Goal: Connect with others: Connect with others

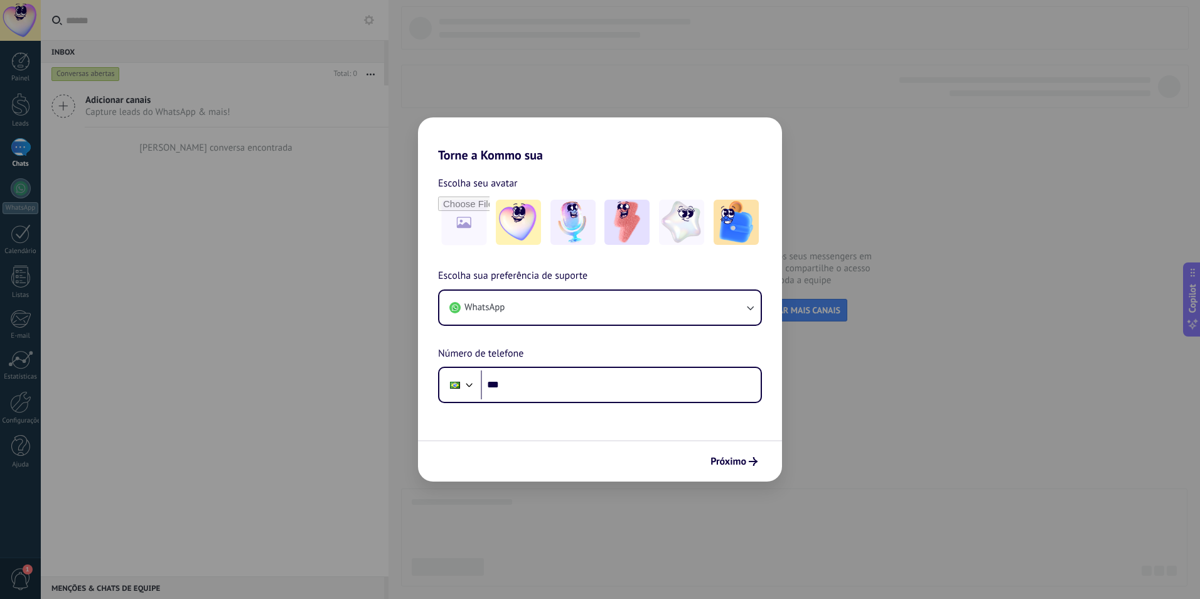
click at [983, 183] on div "Torne a Kommo sua Escolha seu avatar Escolha sua preferência de suporte WhatsAp…" at bounding box center [600, 299] width 1200 height 599
click at [582, 383] on input "***" at bounding box center [621, 384] width 280 height 29
click at [927, 376] on div "Torne a Kommo sua Escolha seu avatar Escolha sua preferência de suporte WhatsAp…" at bounding box center [600, 299] width 1200 height 599
click at [609, 377] on input "***" at bounding box center [621, 384] width 280 height 29
click at [754, 454] on button "Próximo" at bounding box center [734, 460] width 58 height 21
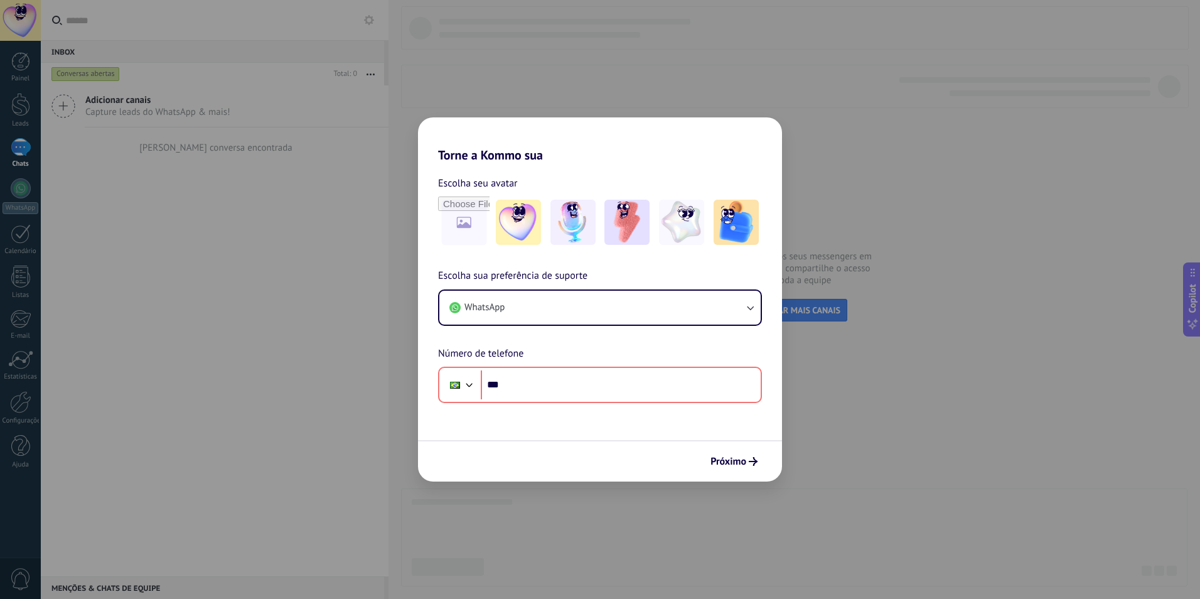
click at [972, 178] on div "Torne a Kommo sua Escolha seu avatar Escolha sua preferência de suporte WhatsAp…" at bounding box center [600, 299] width 1200 height 599
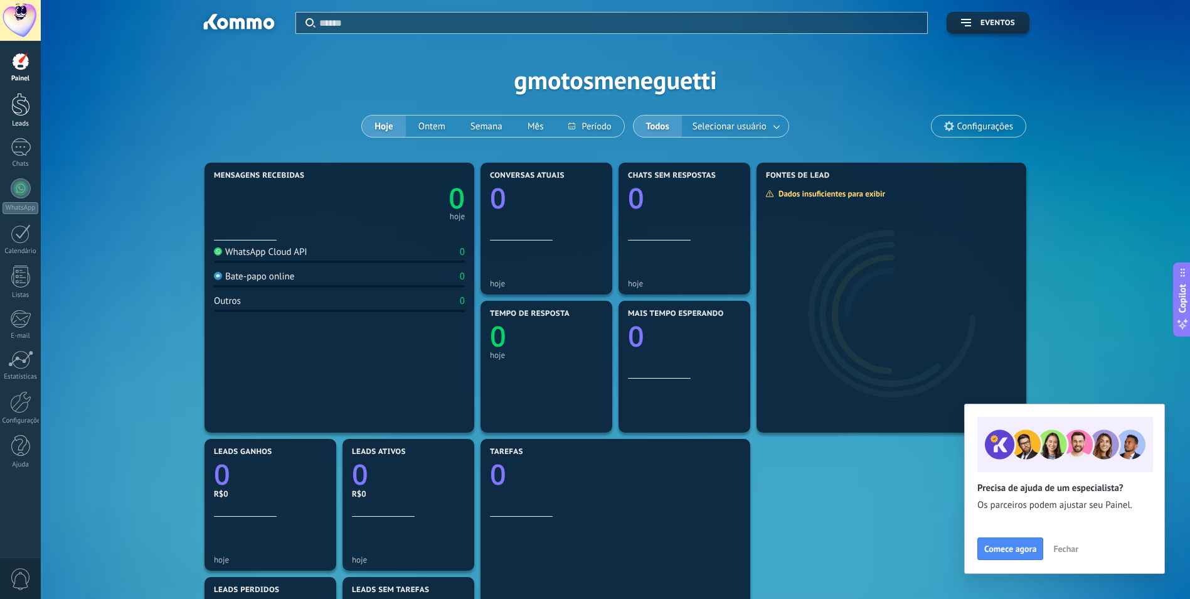
click at [17, 113] on div at bounding box center [20, 104] width 19 height 23
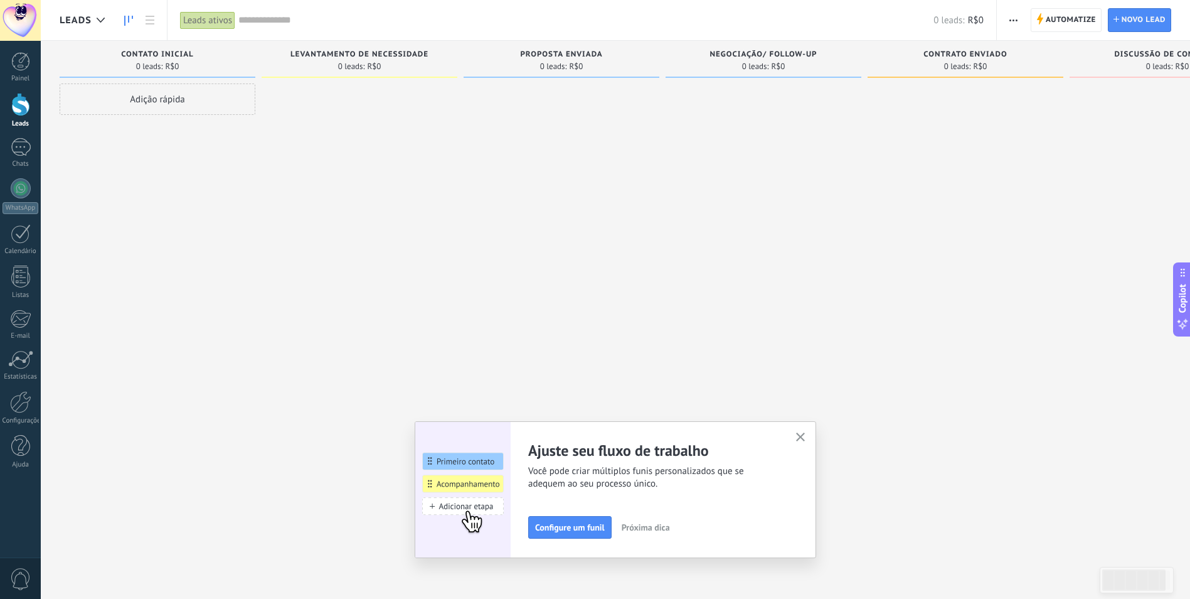
click at [807, 430] on button "button" at bounding box center [801, 437] width 16 height 17
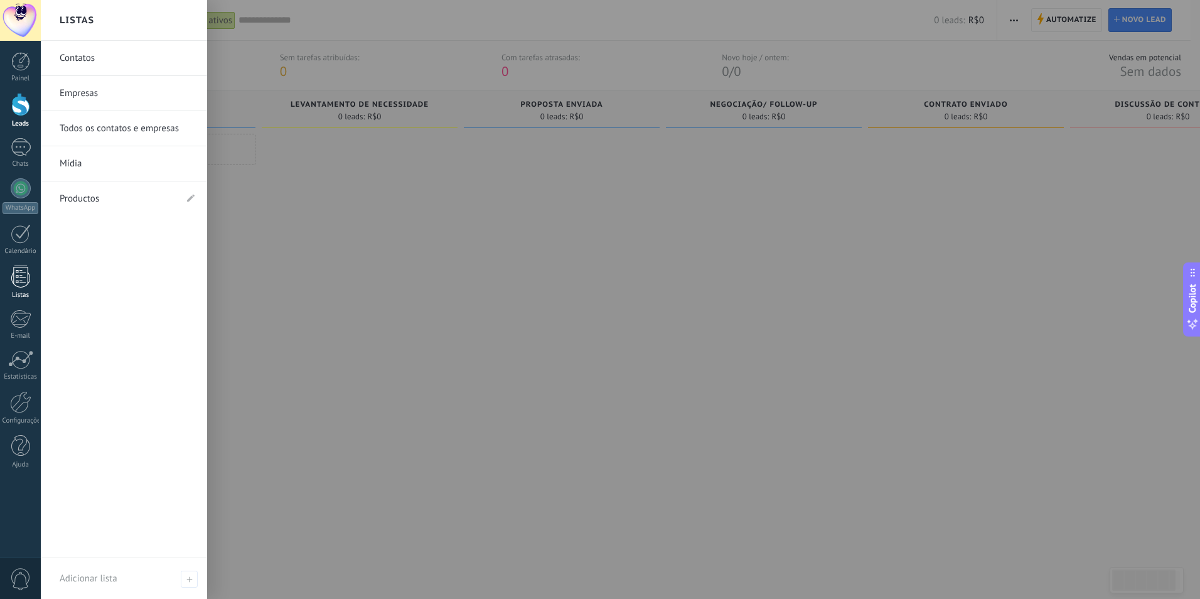
click at [20, 273] on div at bounding box center [20, 276] width 19 height 22
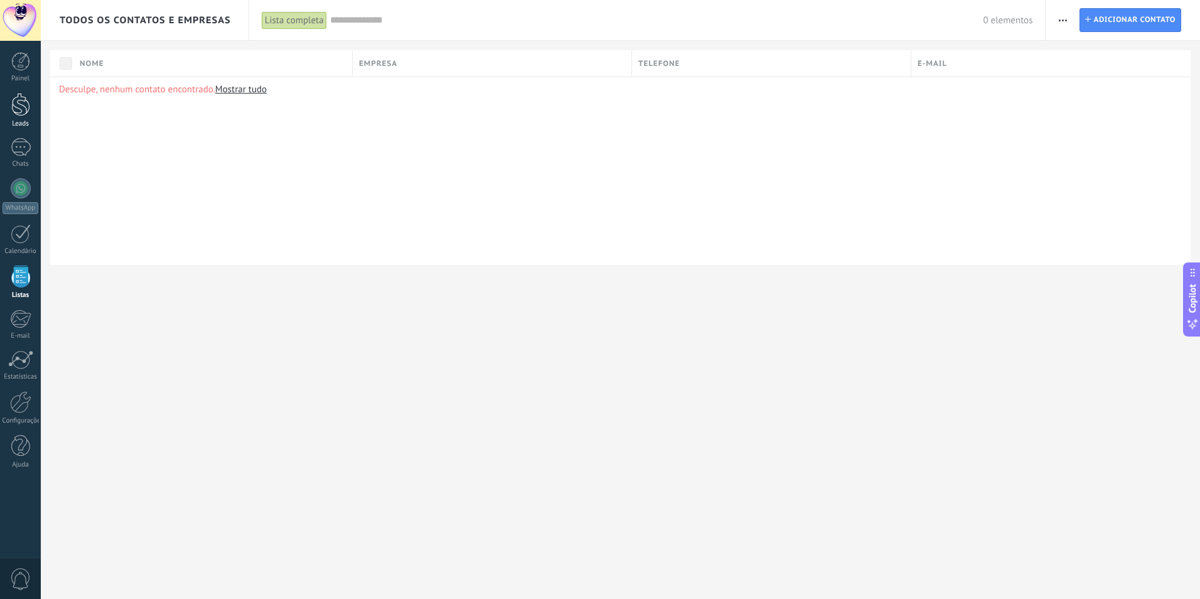
click at [22, 108] on div at bounding box center [20, 104] width 19 height 23
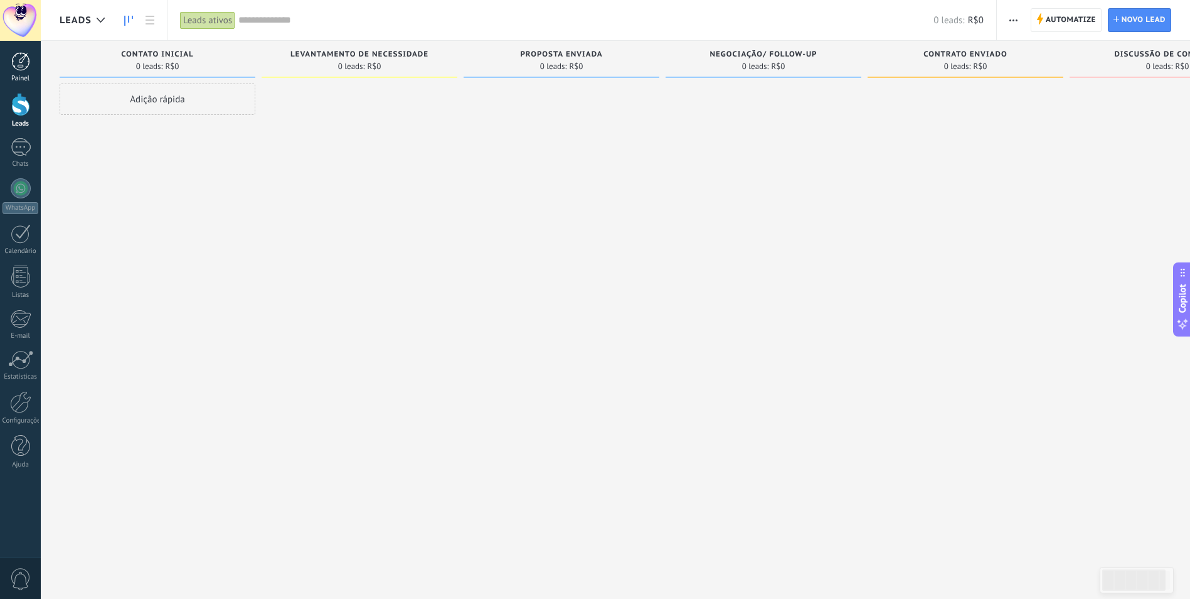
click at [23, 59] on div at bounding box center [20, 61] width 19 height 19
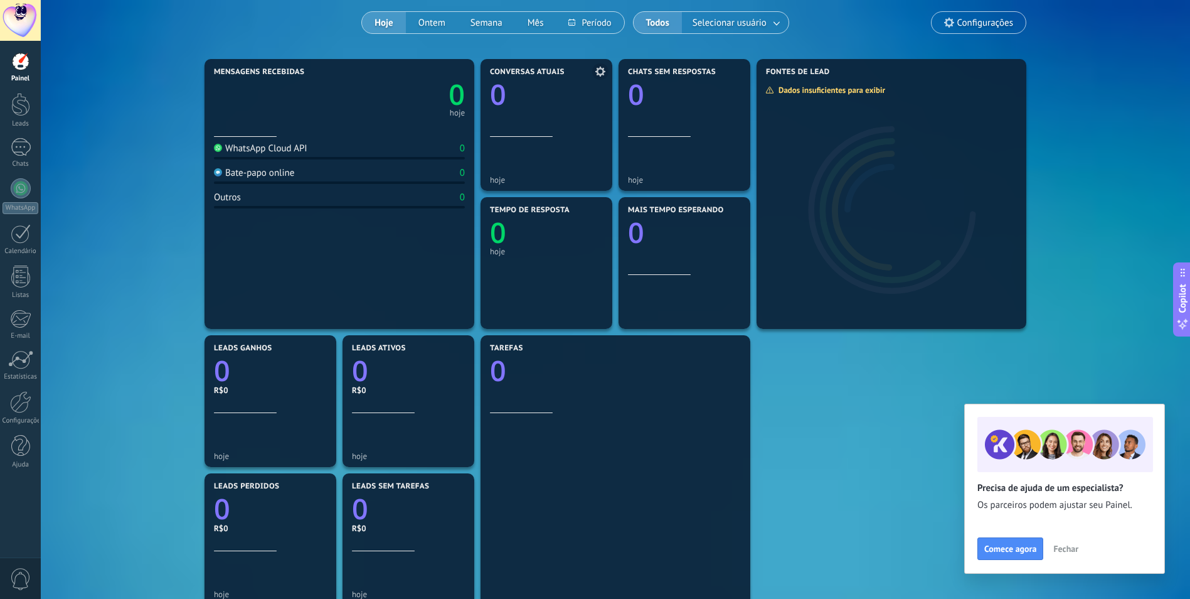
scroll to position [125, 0]
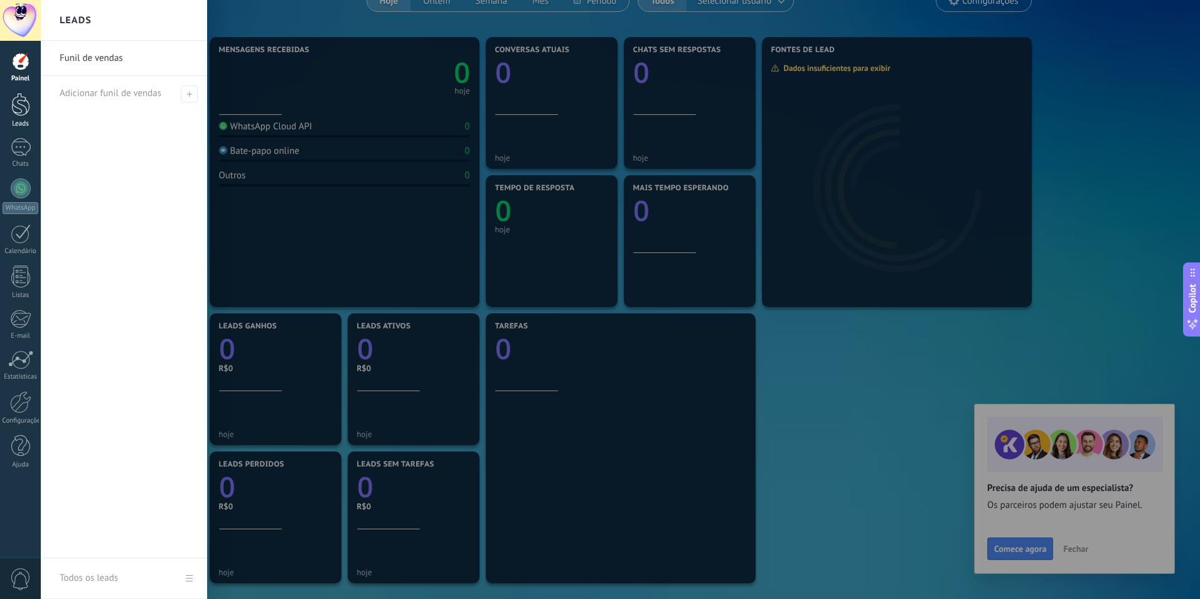
click at [24, 110] on div at bounding box center [20, 104] width 19 height 23
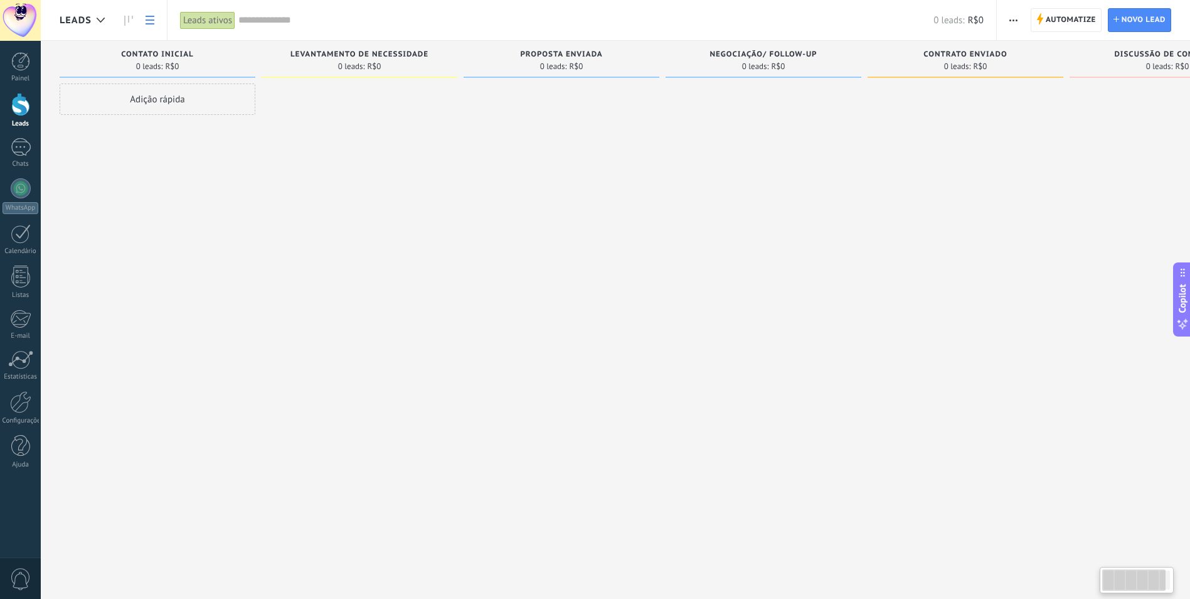
click at [153, 14] on link at bounding box center [149, 20] width 21 height 24
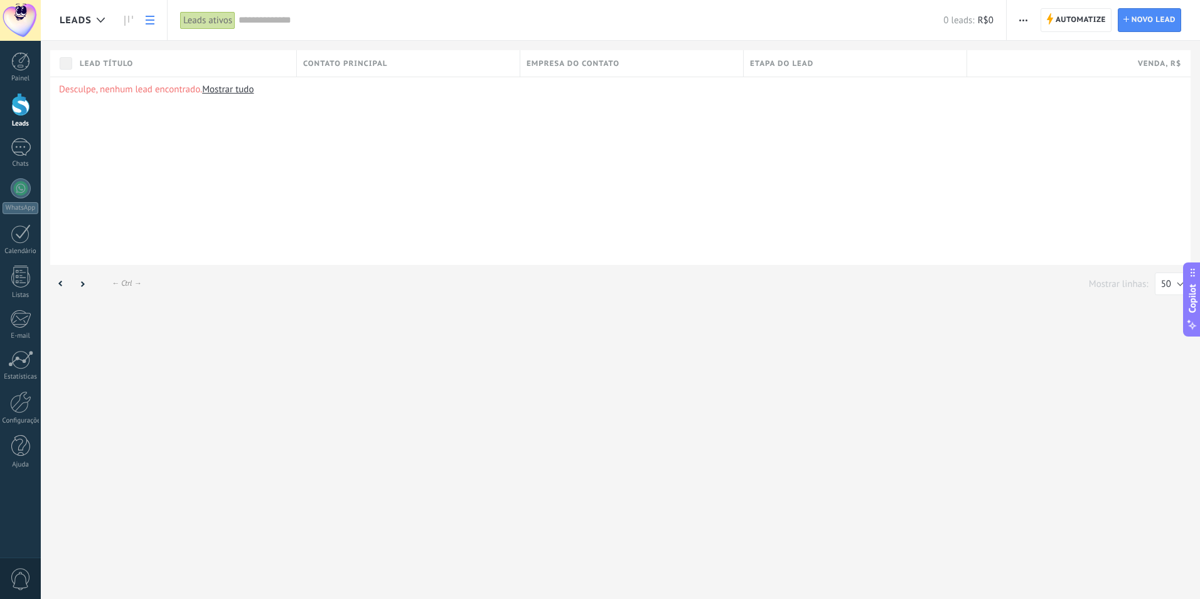
click at [22, 98] on div at bounding box center [20, 104] width 19 height 23
click at [833, 67] on div "Etapa do lead" at bounding box center [854, 63] width 223 height 26
click at [430, 181] on div "Desculpe, nenhum lead encontrado. Mostrar tudo" at bounding box center [620, 171] width 1140 height 188
click at [33, 150] on link "Chats" at bounding box center [20, 153] width 41 height 30
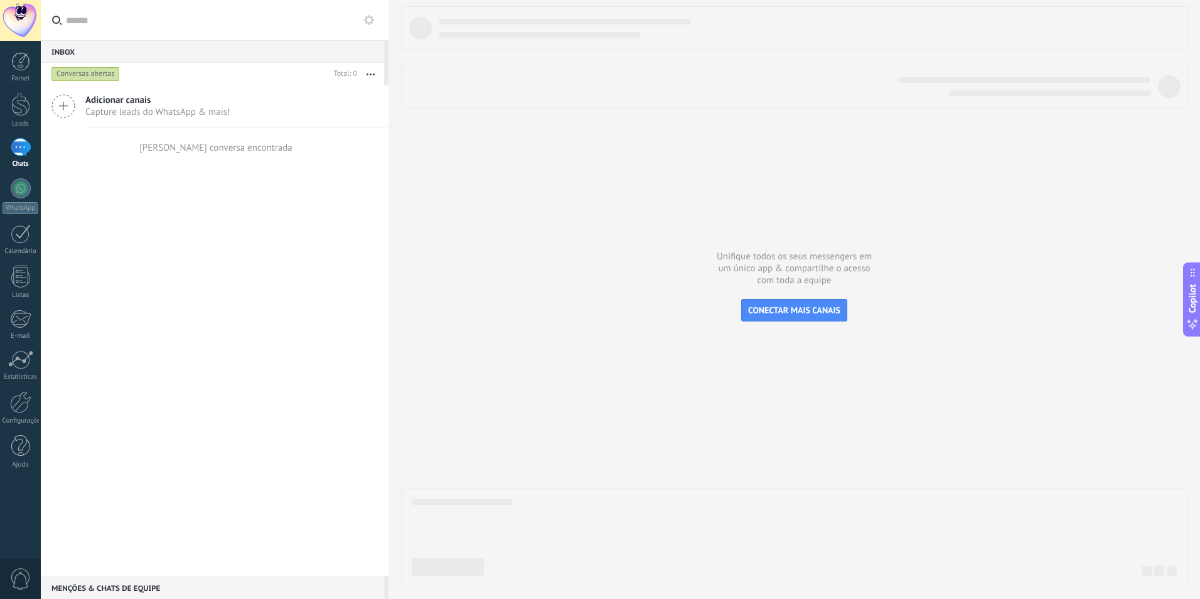
click at [69, 99] on icon at bounding box center [63, 106] width 24 height 24
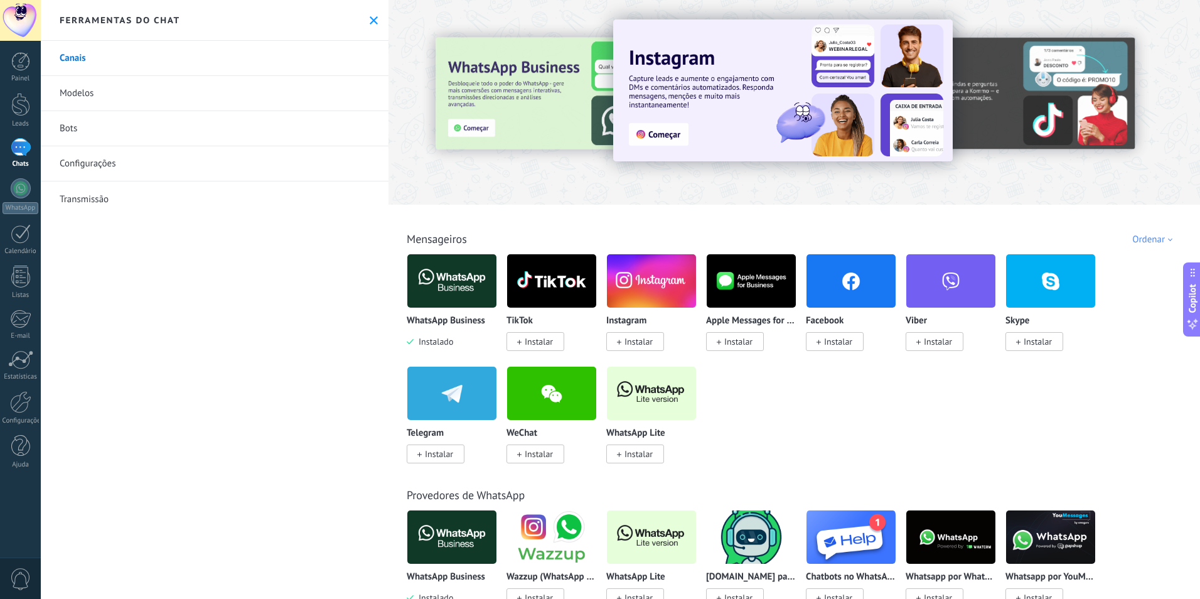
click at [437, 279] on img at bounding box center [451, 280] width 89 height 61
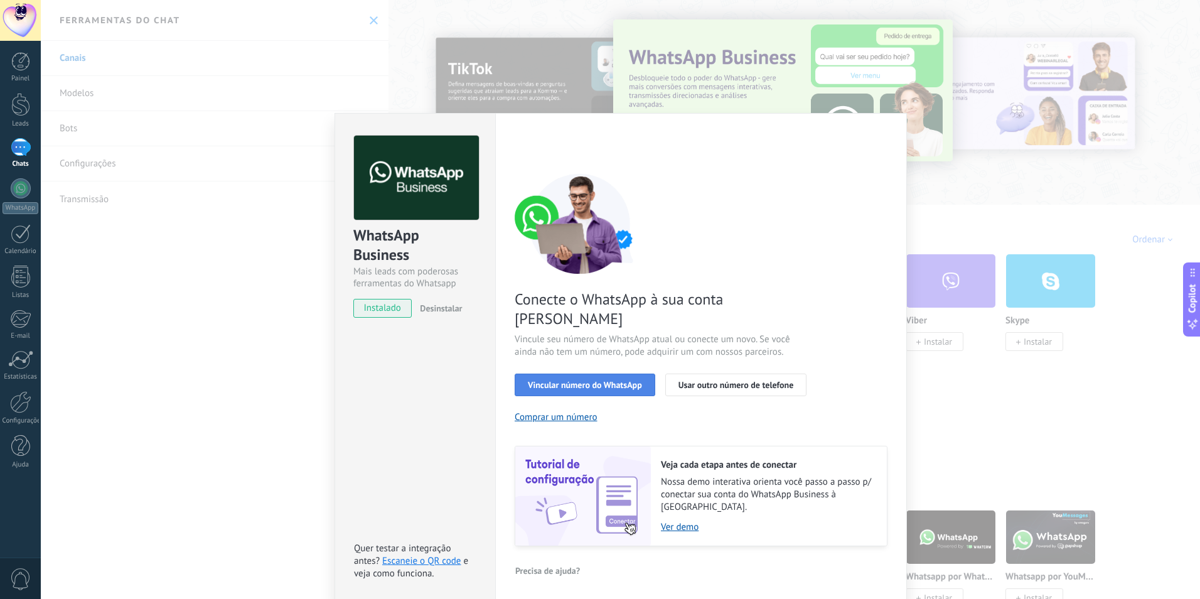
click at [602, 380] on span "Vincular número do WhatsApp" at bounding box center [585, 384] width 114 height 9
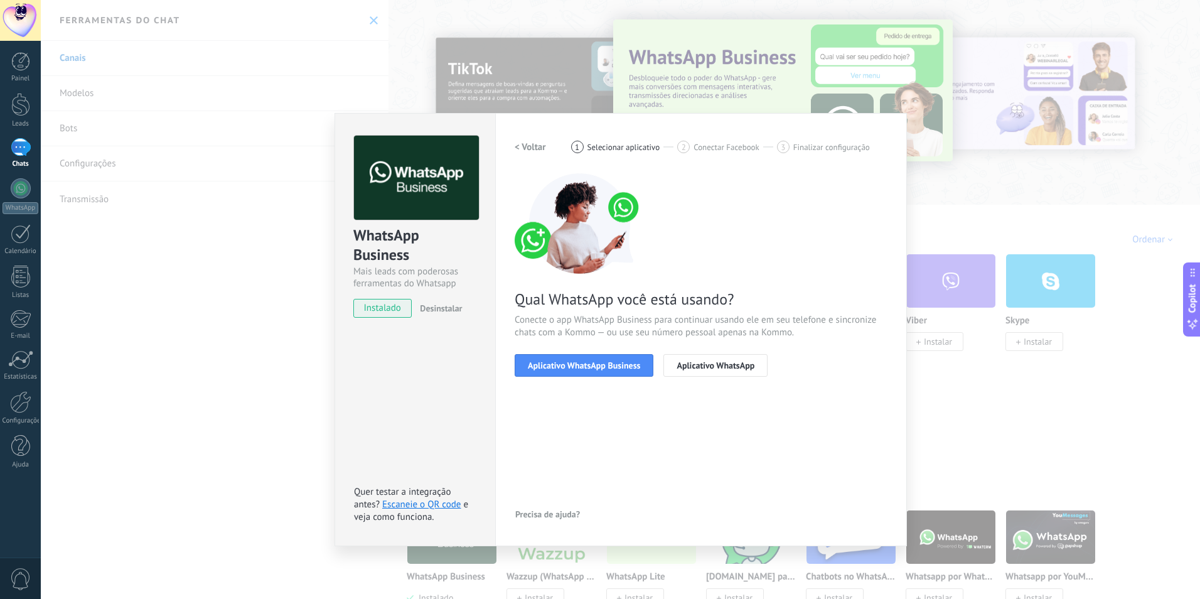
click at [602, 364] on span "Aplicativo WhatsApp Business" at bounding box center [584, 365] width 112 height 9
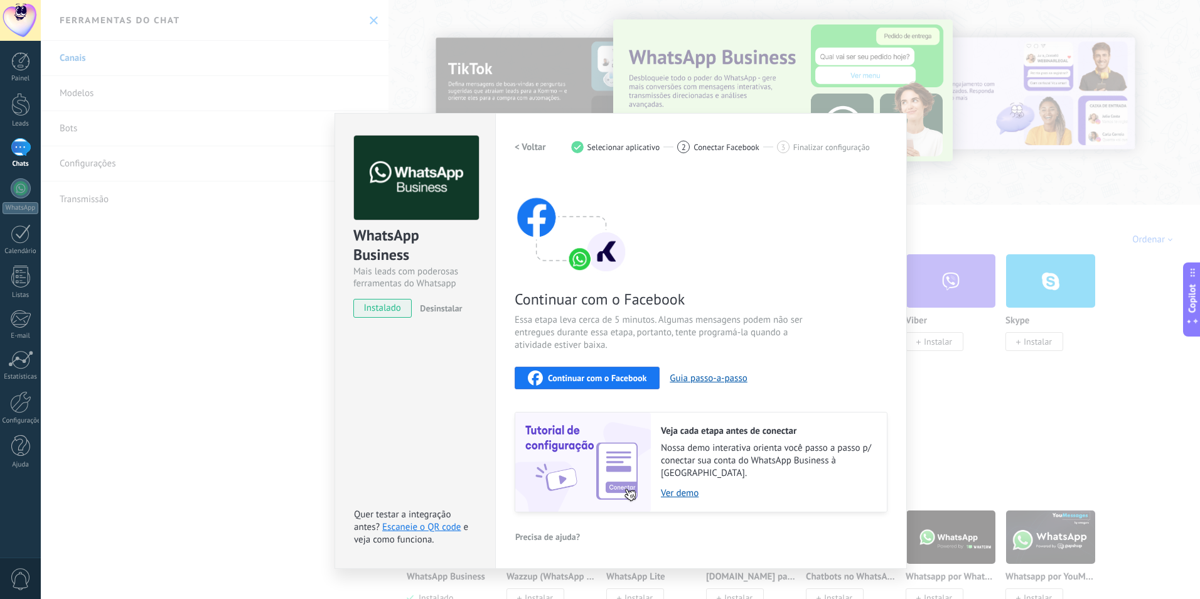
click at [602, 364] on div "Continuar com o Facebook Essa etapa leva cerca de 5 minutos. Algumas mensagens …" at bounding box center [700, 342] width 373 height 339
click at [584, 378] on span "Continuar com o Facebook" at bounding box center [597, 377] width 99 height 9
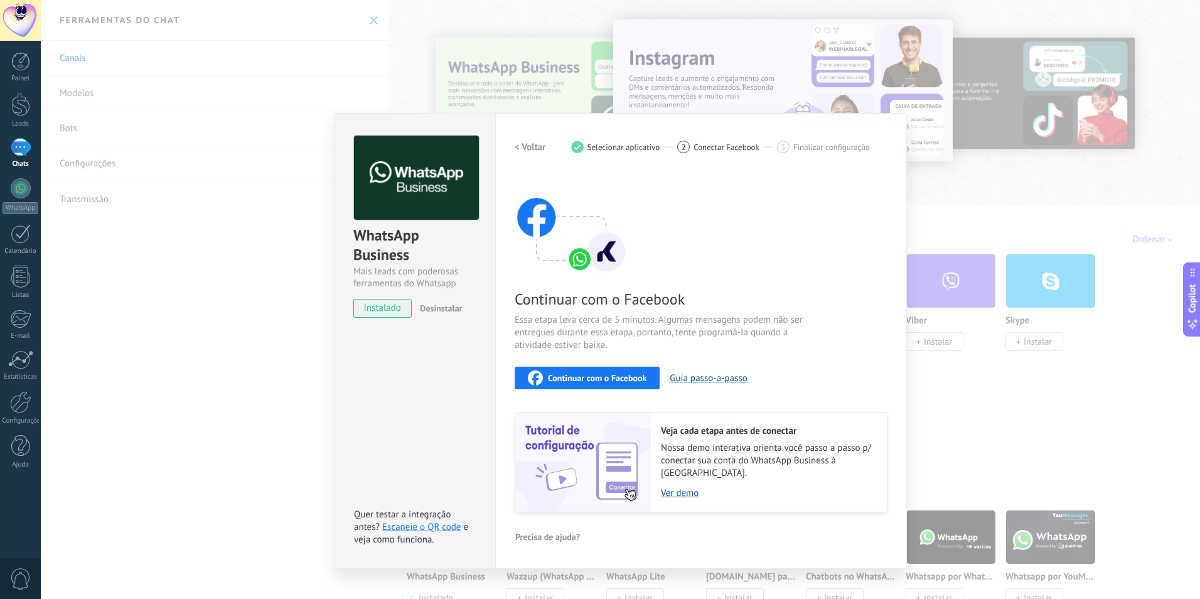
click at [1001, 212] on div "WhatsApp Business Mais leads com poderosas ferramentas do Whatsapp instalado De…" at bounding box center [620, 299] width 1159 height 599
